Goal: Task Accomplishment & Management: Manage account settings

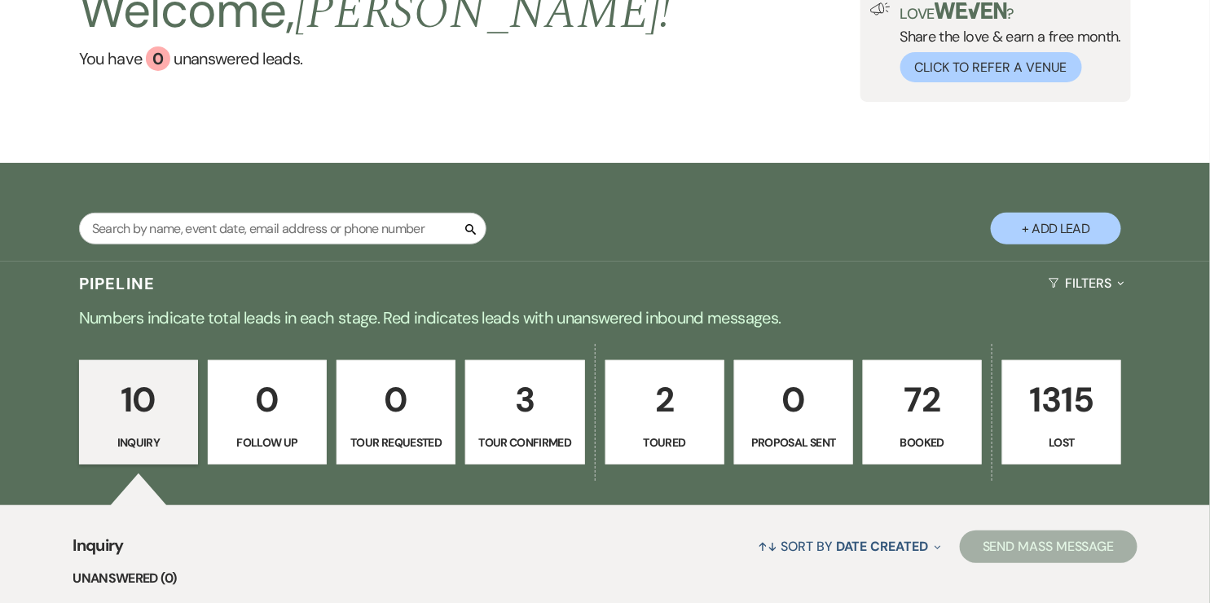
click at [499, 442] on p "Tour Confirmed" at bounding box center [525, 442] width 98 height 18
select select "4"
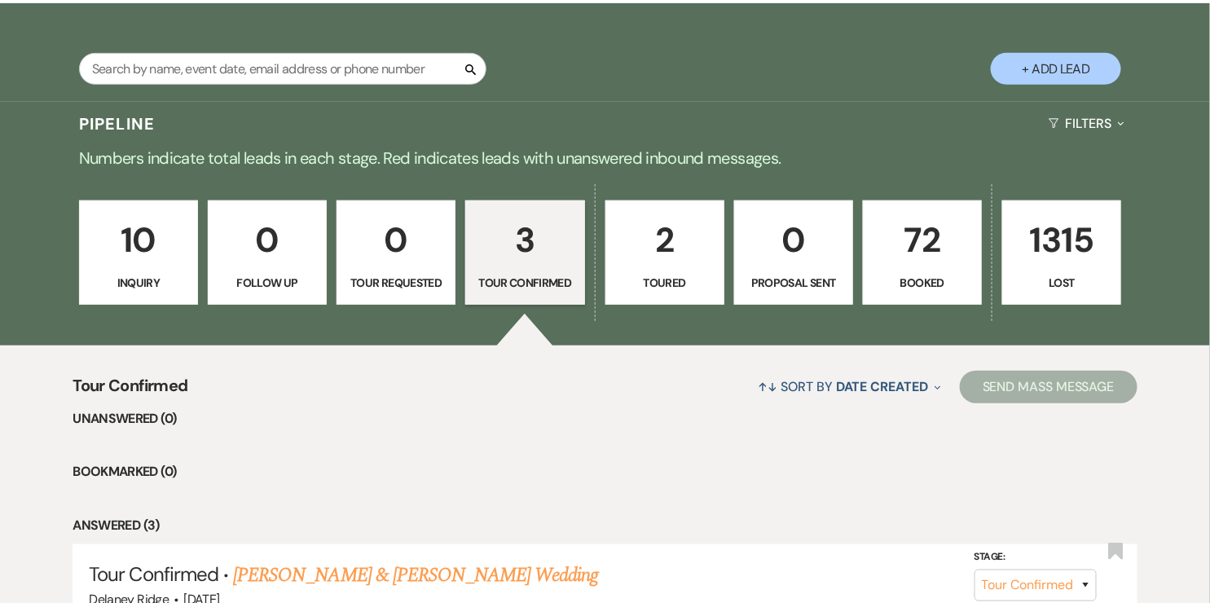
scroll to position [536, 0]
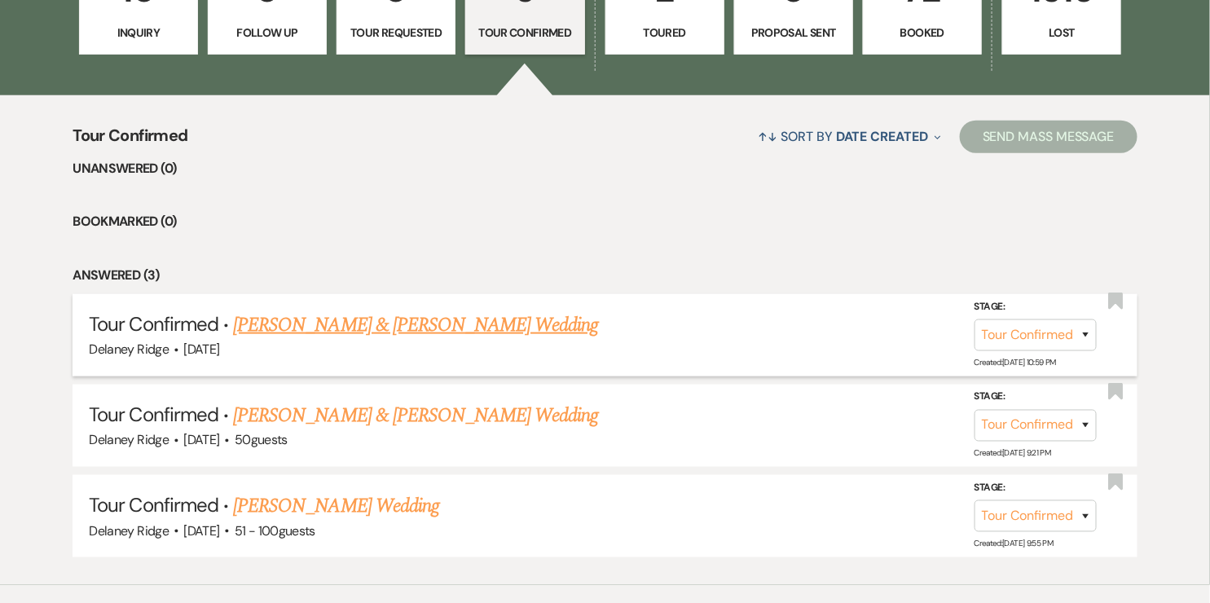
click at [468, 337] on link "Daniel Mueller & Layla Campbell's Wedding" at bounding box center [415, 324] width 365 height 29
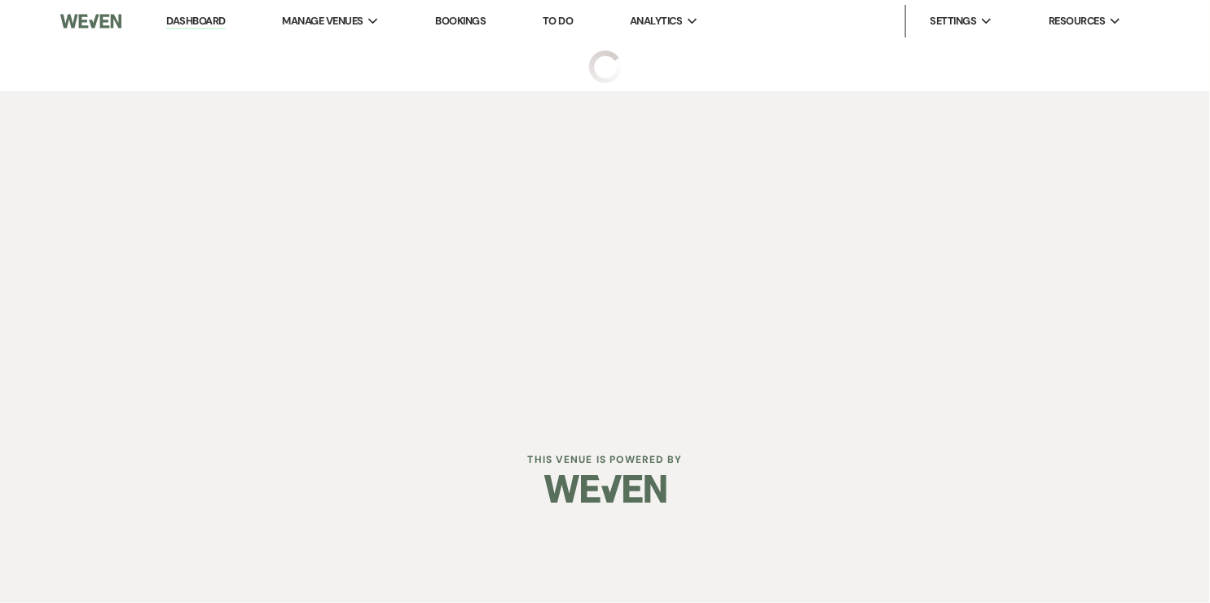
select select "4"
select select "5"
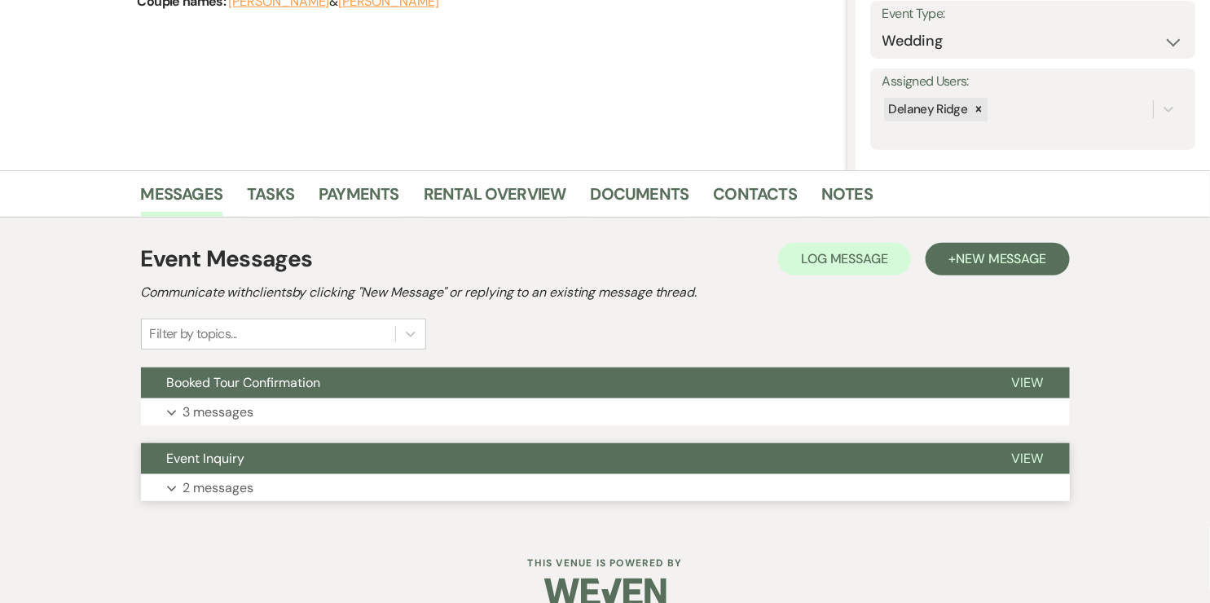
click at [338, 461] on button "Event Inquiry" at bounding box center [563, 458] width 845 height 31
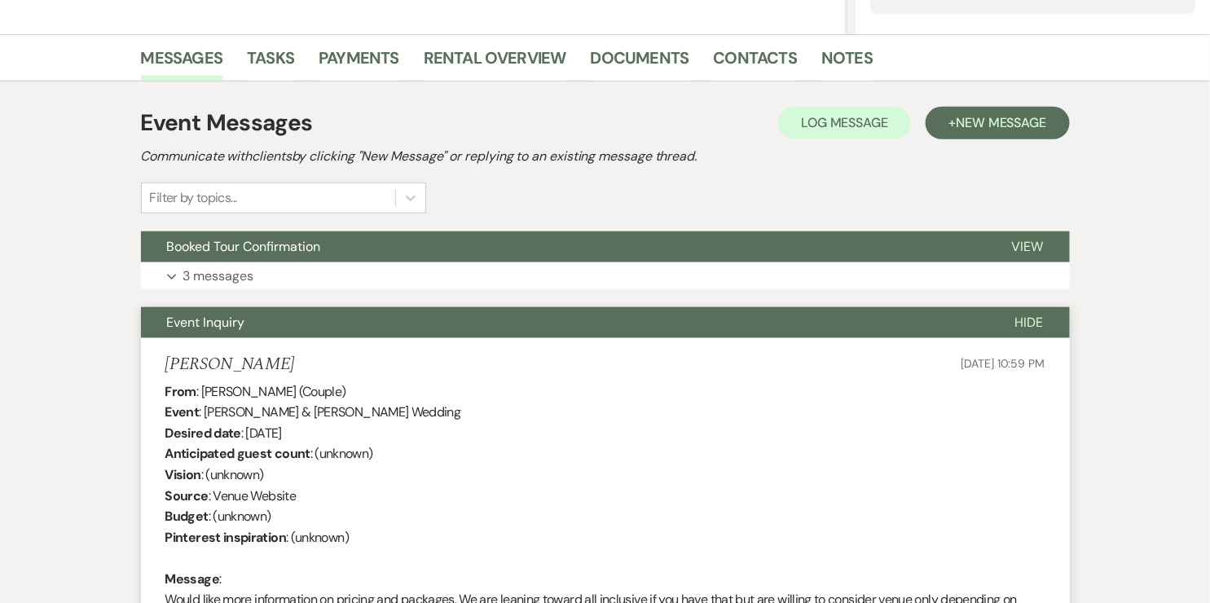
scroll to position [377, 0]
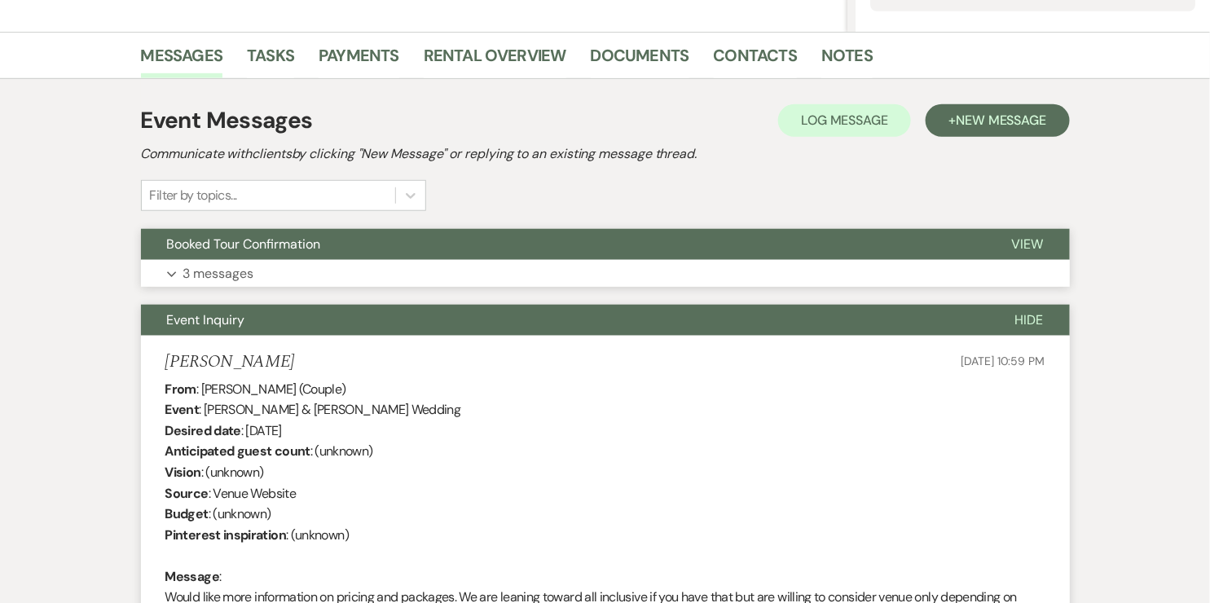
click at [396, 275] on button "Expand 3 messages" at bounding box center [605, 274] width 929 height 28
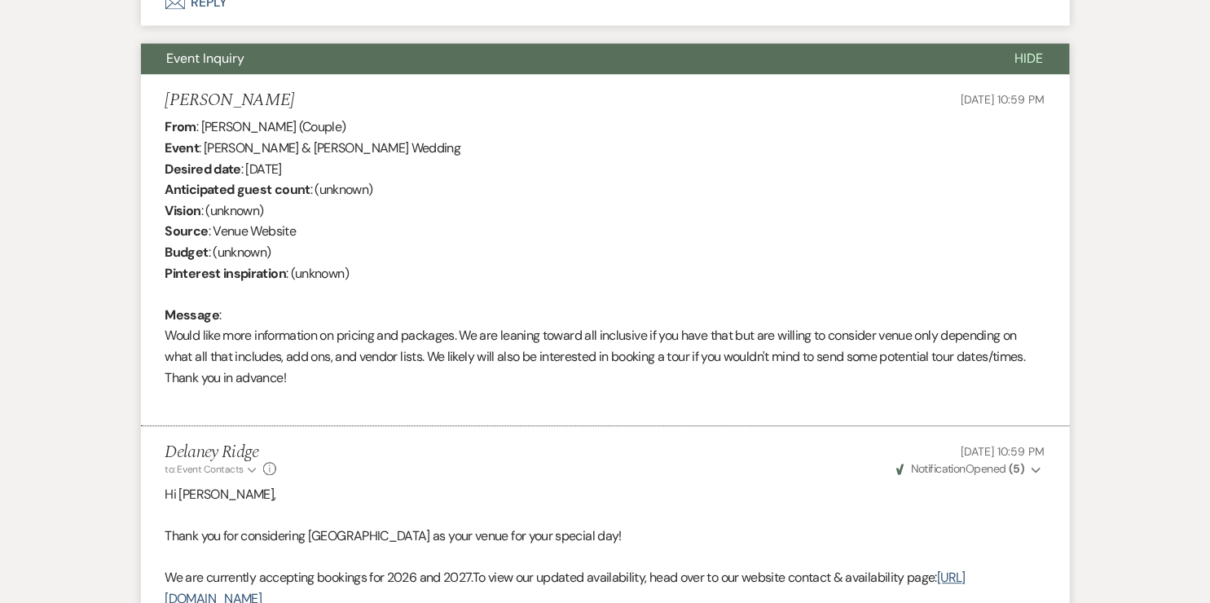
scroll to position [0, 0]
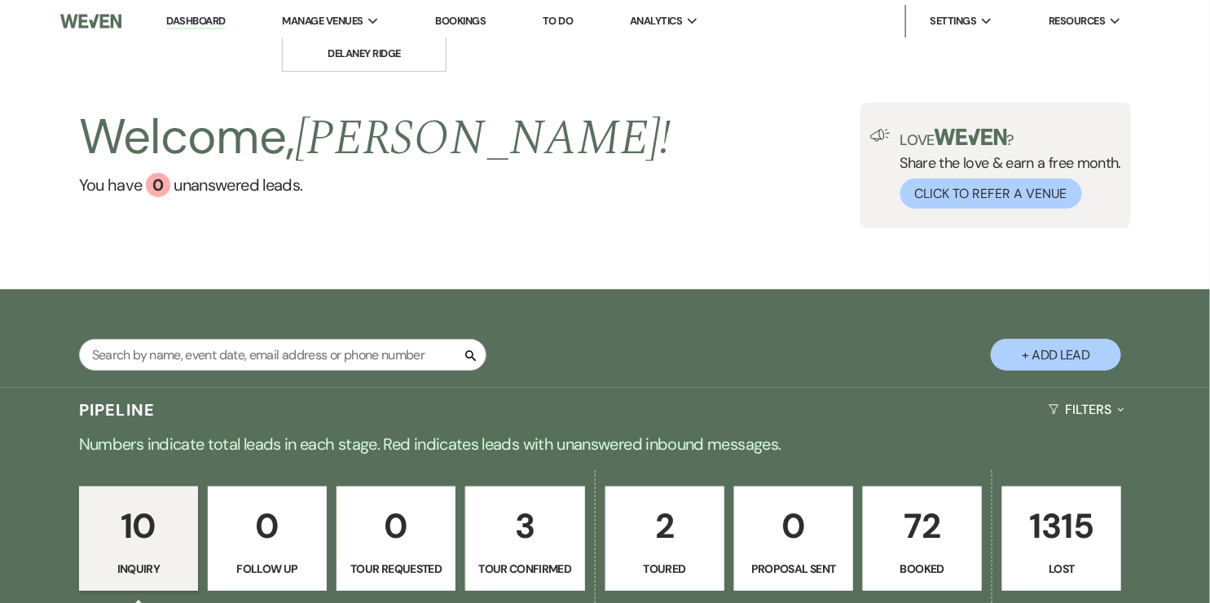
click at [363, 21] on span "Manage Venues" at bounding box center [322, 21] width 81 height 16
click at [367, 18] on div "Manage Venues Expand" at bounding box center [330, 21] width 97 height 16
click at [368, 44] on link "Delaney Ridge" at bounding box center [364, 53] width 163 height 33
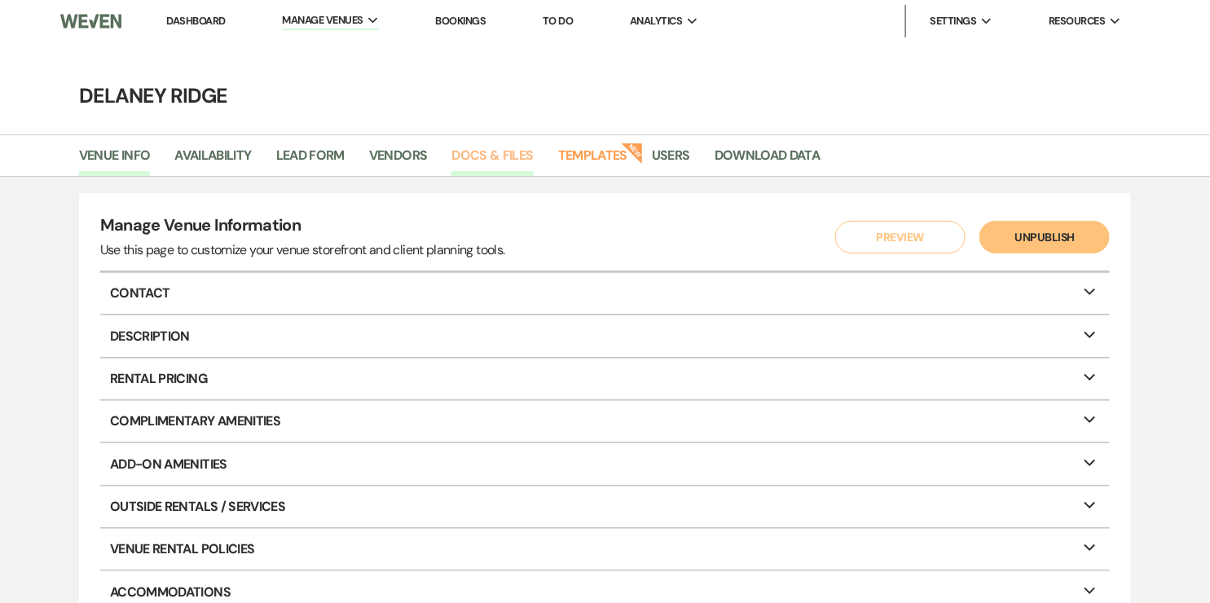
click at [504, 157] on link "Docs & Files" at bounding box center [491, 160] width 81 height 31
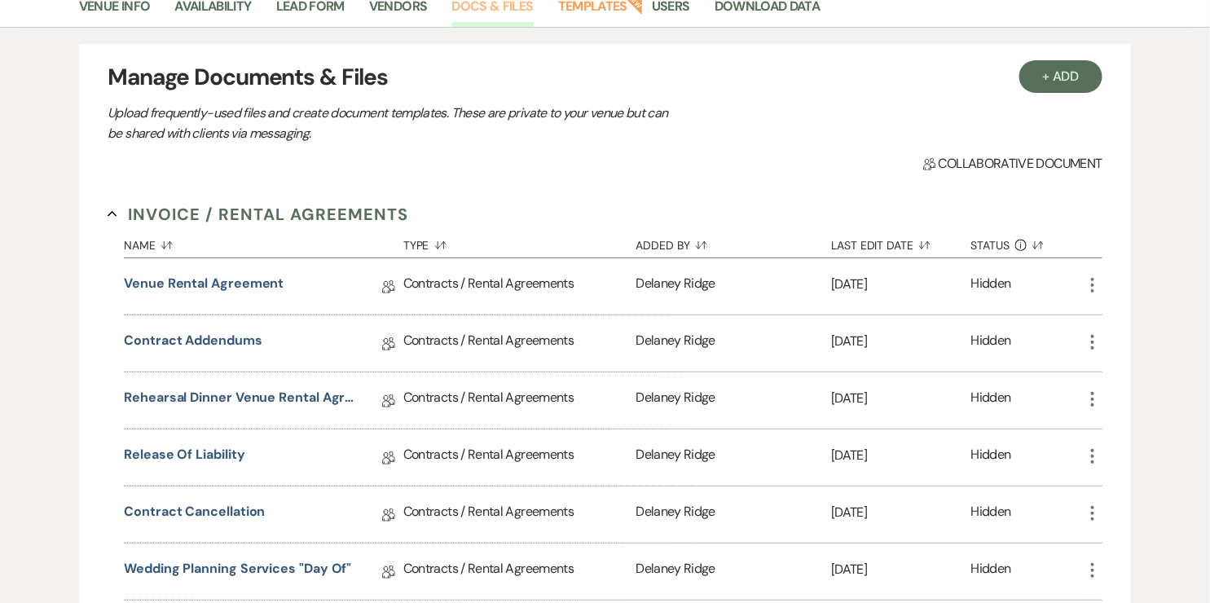
scroll to position [152, 0]
